Goal: Information Seeking & Learning: Check status

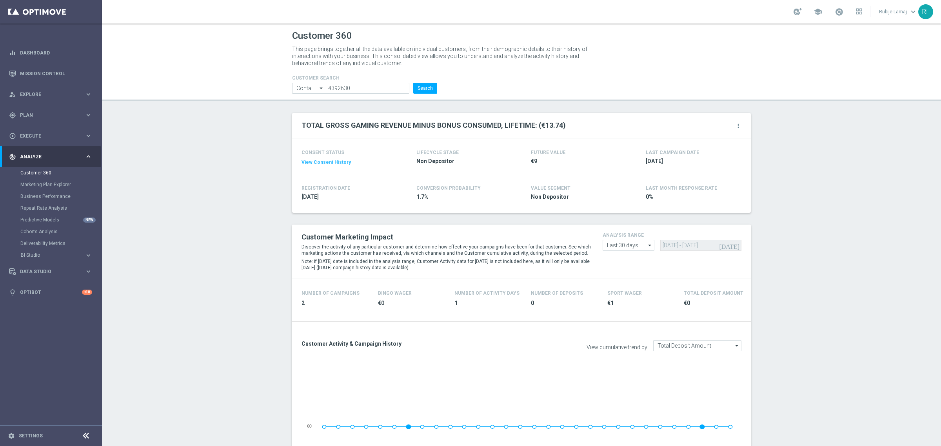
scroll to position [914, 0]
